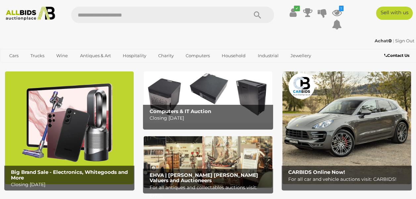
click at [95, 14] on input "text" at bounding box center [156, 15] width 170 height 17
type input "******"
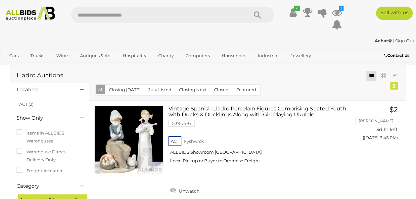
click at [101, 16] on input "text" at bounding box center [156, 15] width 170 height 17
type input "*****"
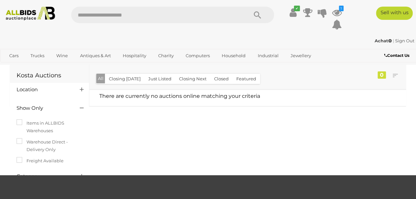
click at [95, 13] on input "text" at bounding box center [156, 15] width 170 height 17
type input "*****"
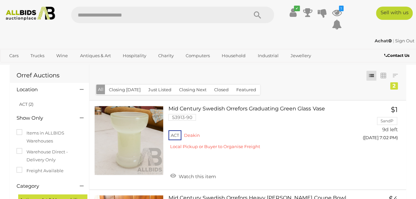
click at [94, 14] on input "text" at bounding box center [156, 15] width 170 height 17
type input "*******"
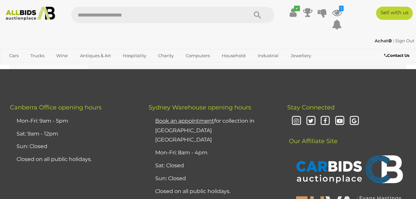
scroll to position [5084, 0]
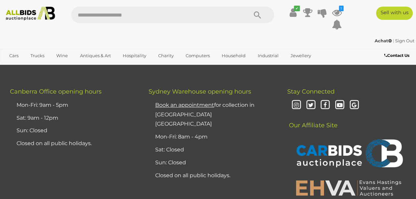
click at [132, 39] on span "2" at bounding box center [133, 36] width 3 height 6
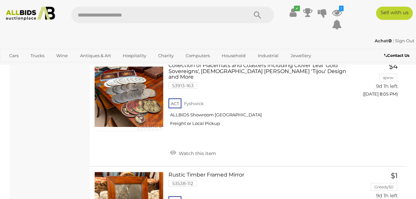
scroll to position [1903, 0]
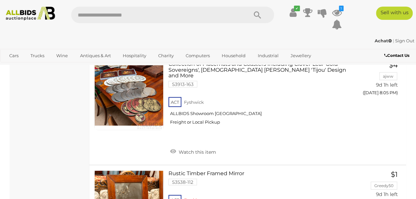
click at [183, 155] on span "Watch this item" at bounding box center [196, 152] width 39 height 6
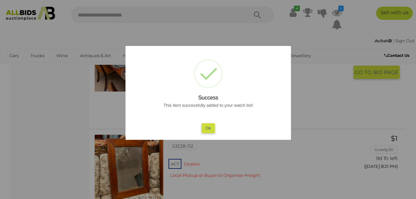
click at [207, 128] on button "Ok" at bounding box center [208, 128] width 14 height 10
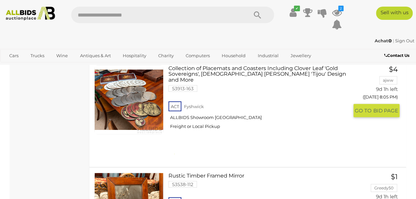
scroll to position [1864, 0]
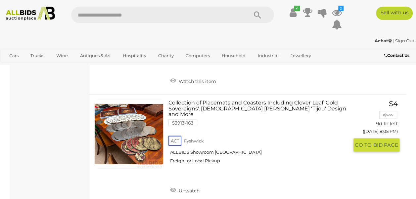
click at [124, 153] on link at bounding box center [128, 134] width 69 height 69
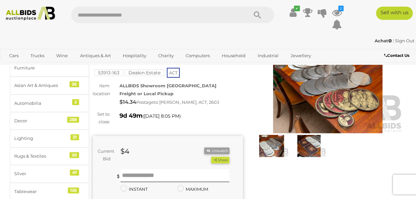
scroll to position [55, 0]
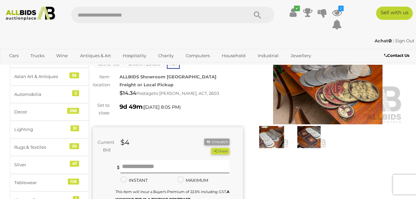
click at [321, 88] on img at bounding box center [328, 76] width 150 height 97
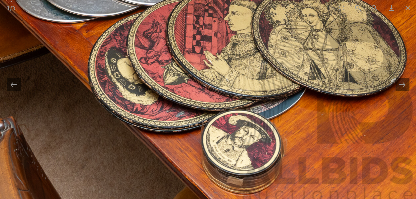
click at [410, 10] on button "Close gallery" at bounding box center [407, 8] width 17 height 16
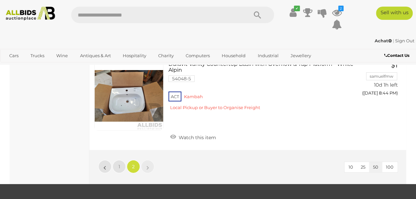
scroll to position [2199, 0]
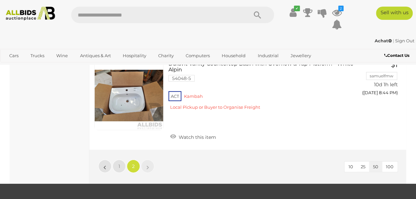
click at [340, 8] on icon "2" at bounding box center [340, 9] width 5 height 6
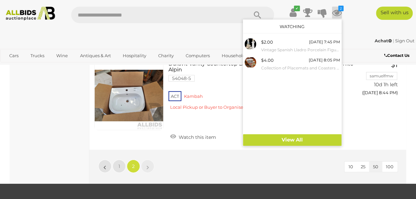
click at [271, 49] on small "Vintage Spanish Lladro Porcelain Figures Comprising Seated Youth with Ducks & D…" at bounding box center [300, 49] width 79 height 7
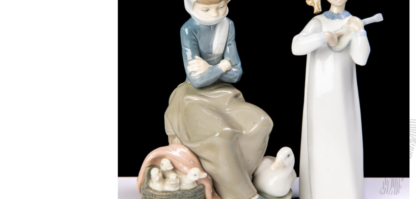
scroll to position [4, 0]
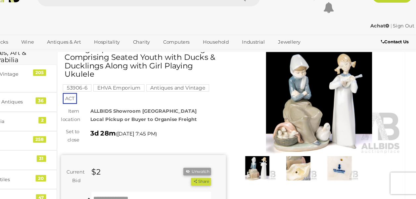
click at [345, 174] on img at bounding box center [346, 171] width 34 height 22
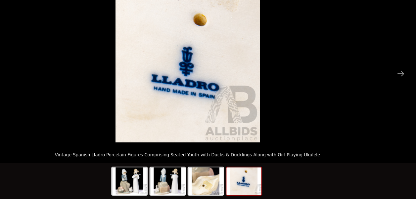
click at [223, 181] on img at bounding box center [225, 182] width 32 height 25
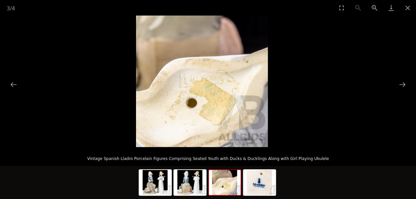
scroll to position [20, 0]
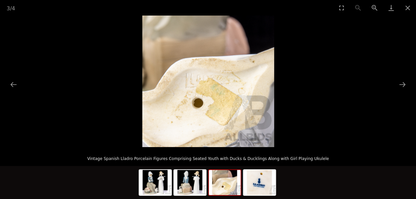
click at [222, 190] on img at bounding box center [225, 182] width 32 height 25
click at [184, 182] on img at bounding box center [190, 182] width 32 height 25
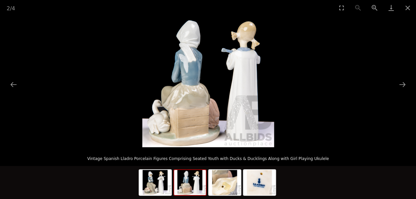
click at [152, 180] on img at bounding box center [155, 182] width 32 height 25
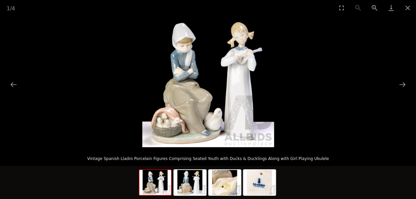
click at [183, 185] on img at bounding box center [190, 182] width 32 height 25
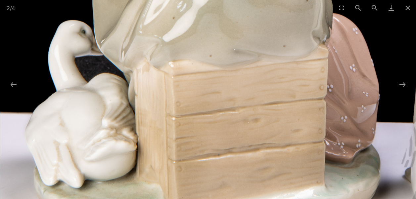
click at [409, 8] on button "Close gallery" at bounding box center [407, 8] width 17 height 16
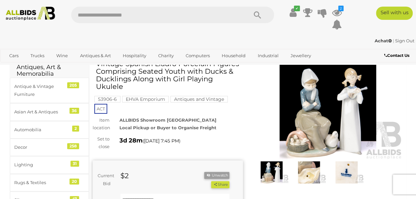
scroll to position [21, 0]
